Goal: Transaction & Acquisition: Download file/media

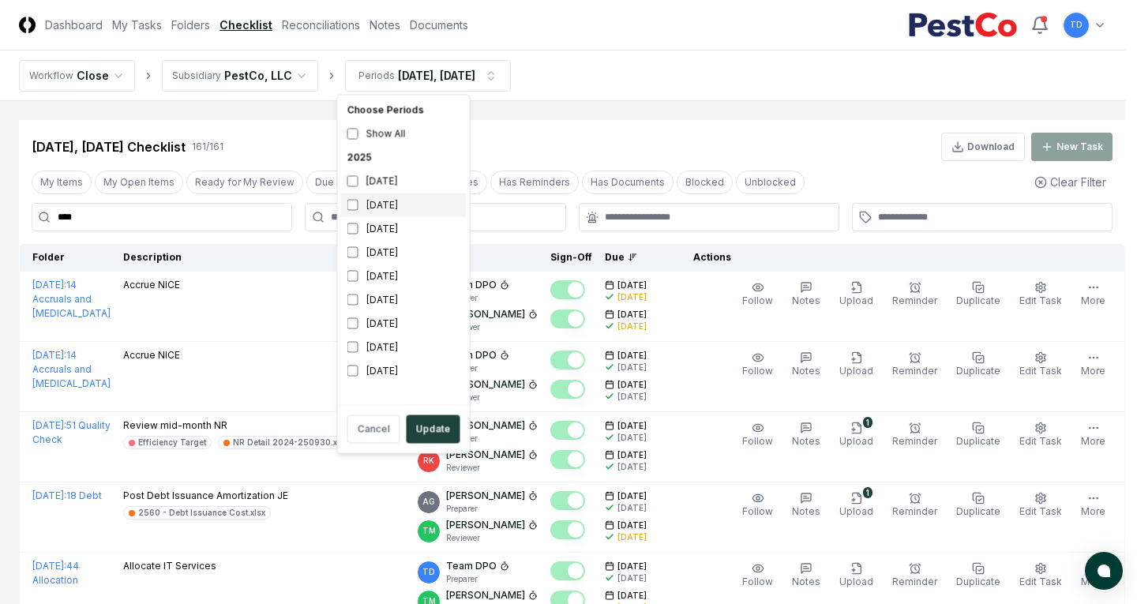
click at [372, 206] on div "[DATE]" at bounding box center [404, 205] width 126 height 24
click at [442, 431] on button "Update" at bounding box center [433, 429] width 54 height 28
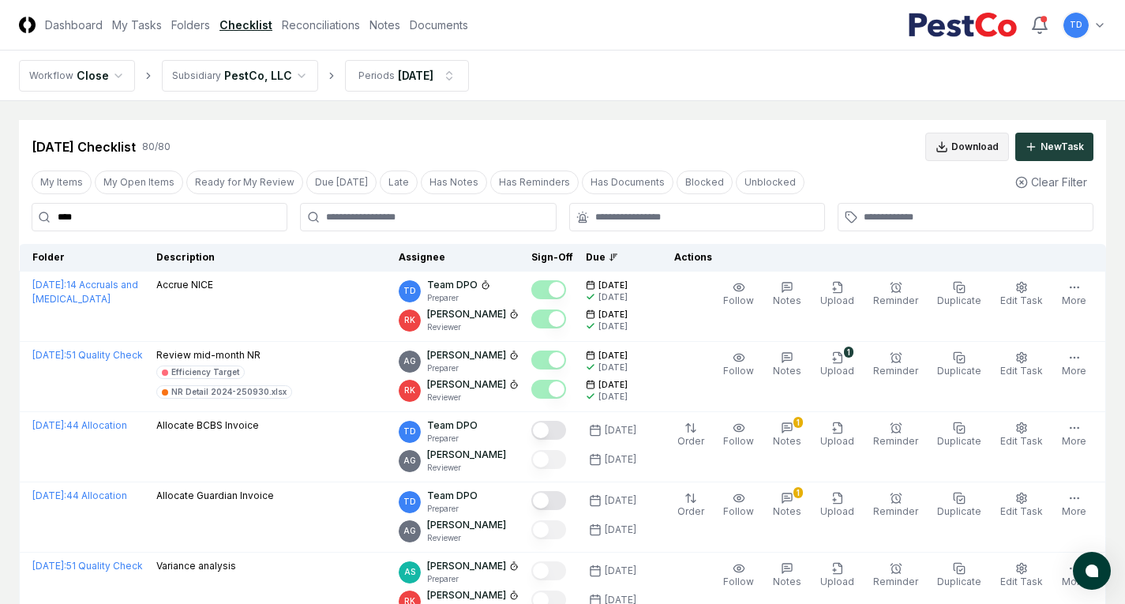
click at [936, 155] on button "Download" at bounding box center [967, 147] width 84 height 28
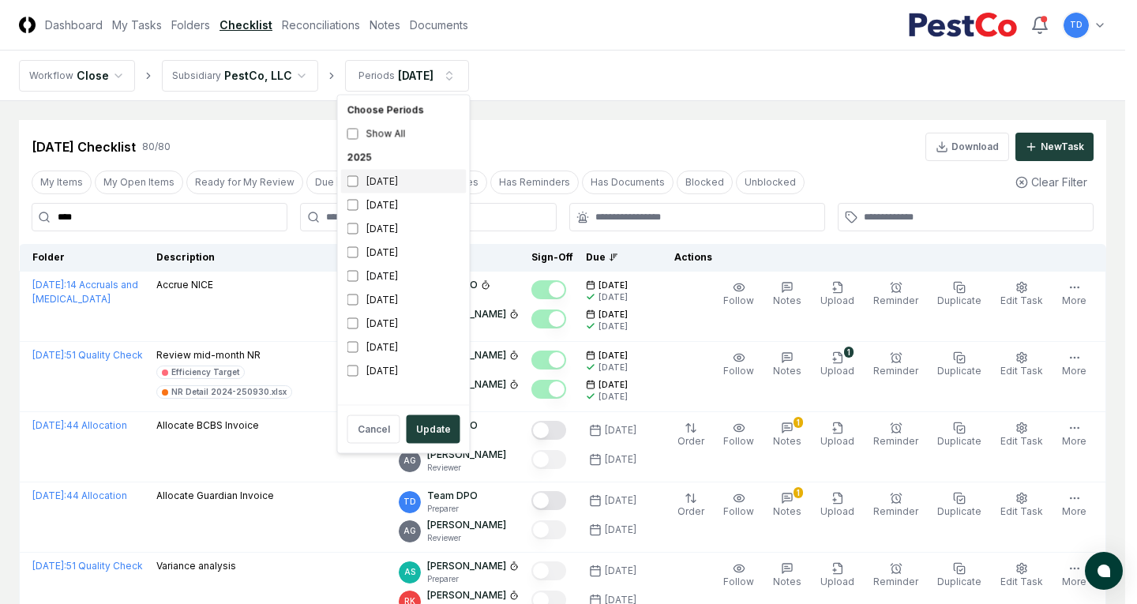
click at [412, 182] on div "[DATE]" at bounding box center [404, 182] width 126 height 24
click at [396, 208] on div "[DATE]" at bounding box center [404, 205] width 126 height 24
click at [444, 424] on button "Update" at bounding box center [433, 429] width 54 height 28
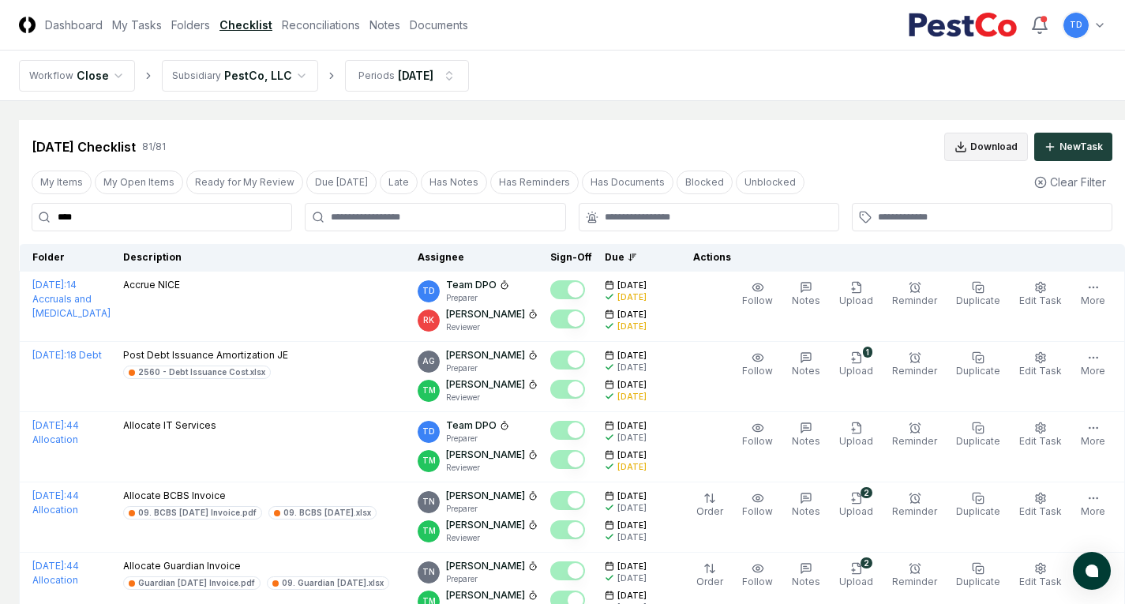
click at [962, 149] on button "Download" at bounding box center [986, 147] width 84 height 28
